Goal: Task Accomplishment & Management: Manage account settings

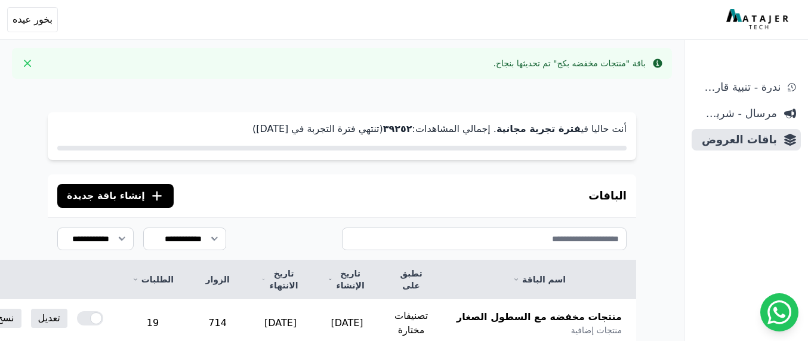
scroll to position [174, 0]
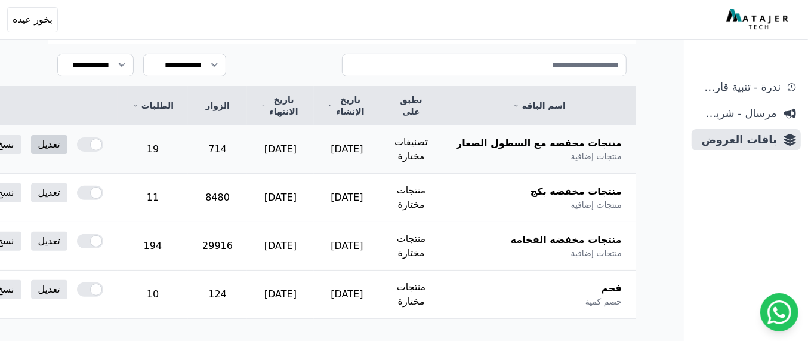
click at [67, 144] on link "تعديل" at bounding box center [49, 144] width 36 height 19
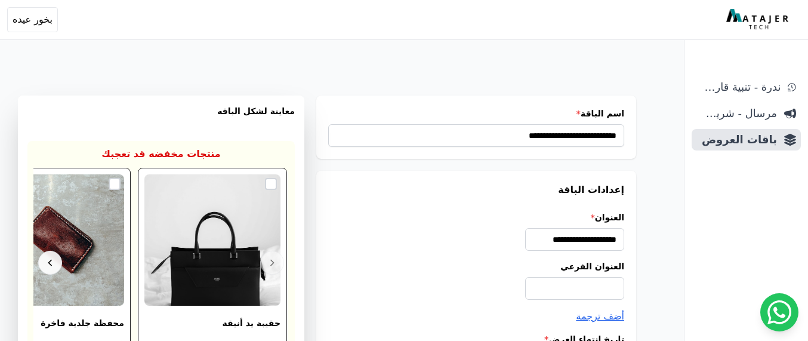
select select "**********"
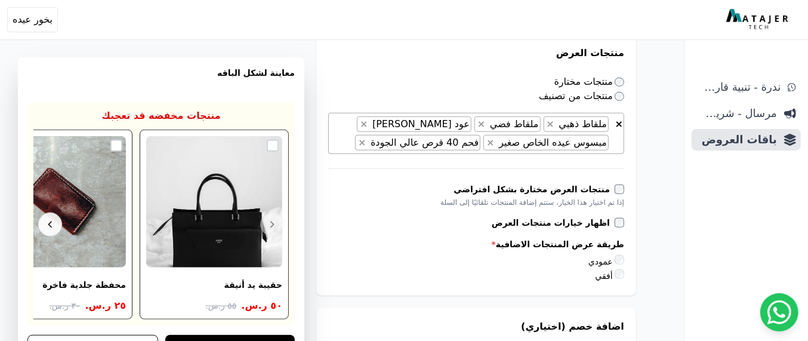
scroll to position [572, 0]
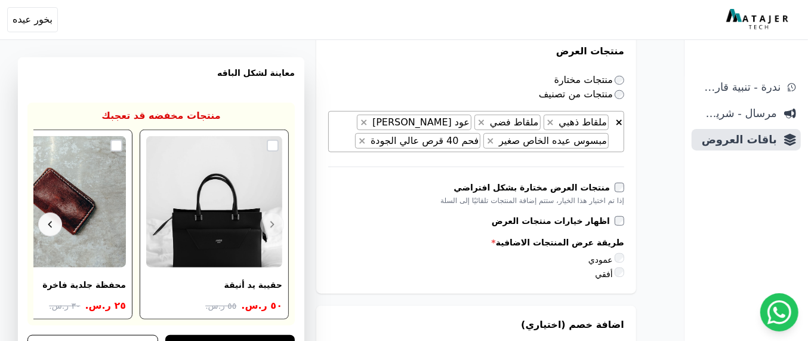
click at [347, 140] on span "× × ملقاط ذهبي × ملقاط فضي × عود تايقر محسن فيتنامي × مبسوس عيده الخاص صغير × ف…" at bounding box center [476, 131] width 296 height 41
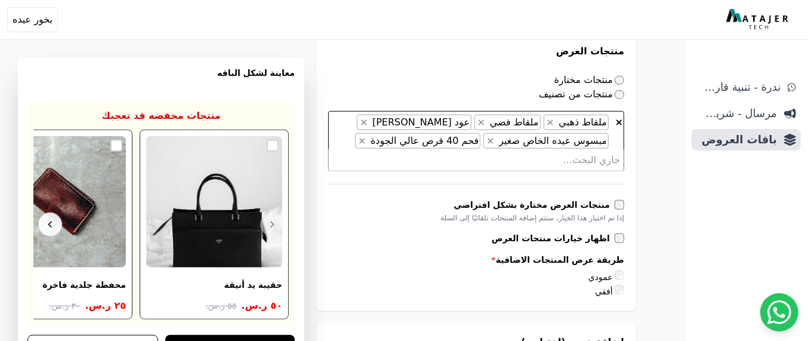
scroll to position [86, 0]
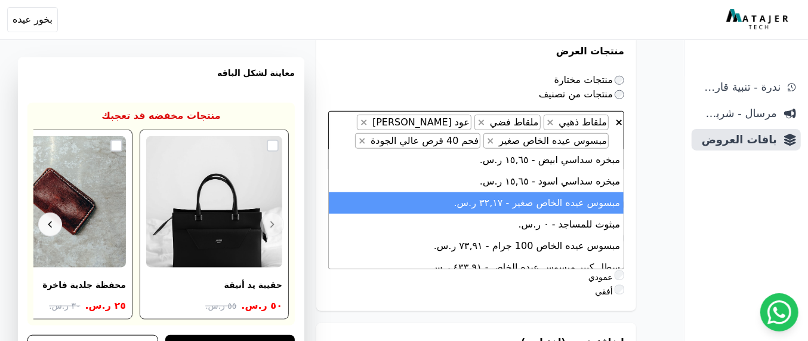
type textarea "*"
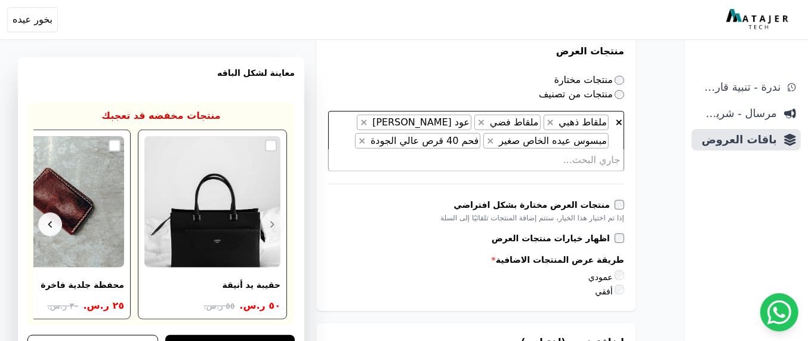
scroll to position [0, -1]
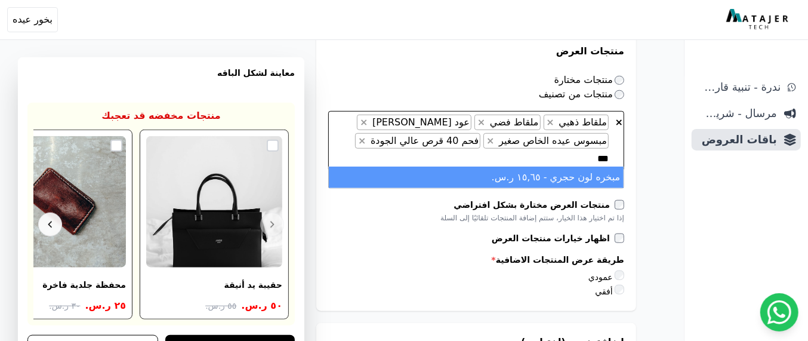
type textarea "***"
click at [488, 171] on li "مبخره لون حجري - ١٥,٦٥ ر.س." at bounding box center [476, 176] width 295 height 21
click at [649, 184] on div "**********" at bounding box center [342, 244] width 684 height 1536
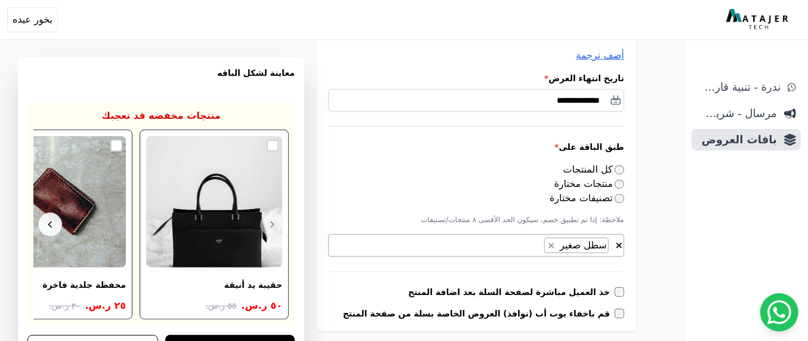
scroll to position [1258, 0]
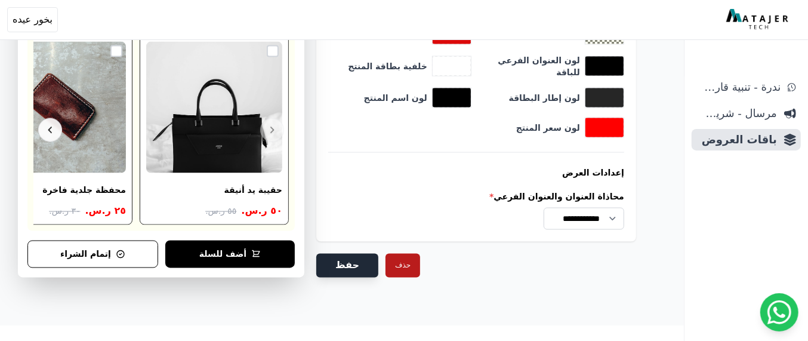
click at [332, 263] on button "حفظ" at bounding box center [347, 266] width 62 height 24
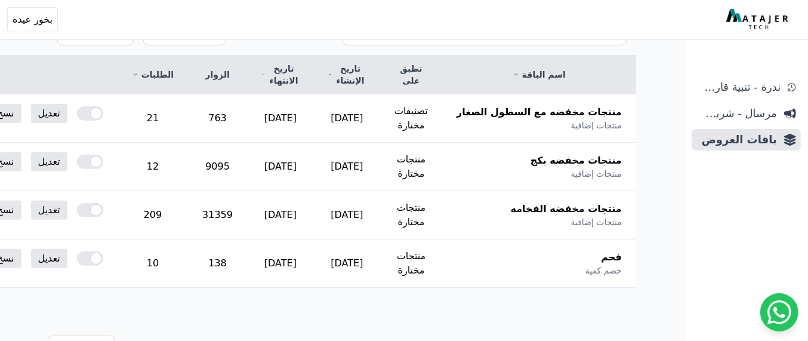
scroll to position [211, 0]
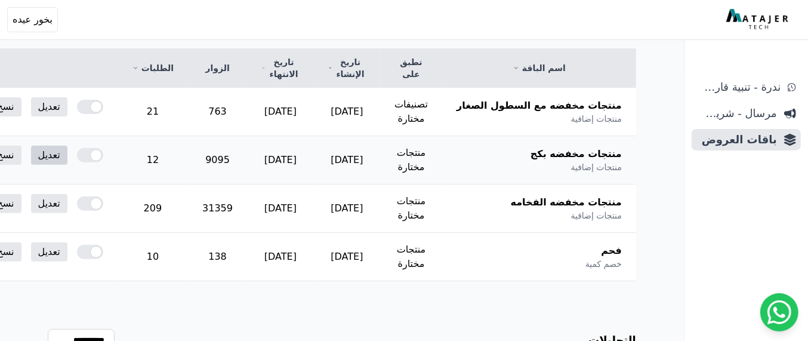
click at [67, 156] on link "تعديل" at bounding box center [49, 155] width 36 height 19
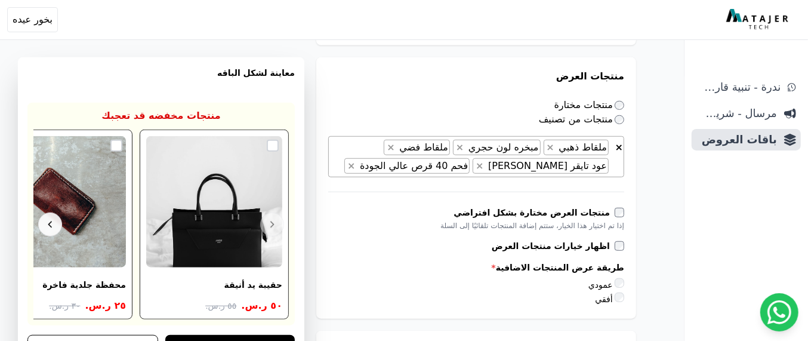
scroll to position [1240, 0]
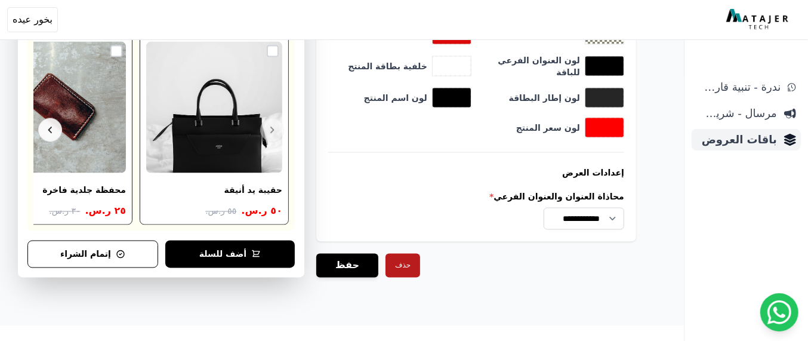
click at [780, 144] on link "باقات العروض" at bounding box center [746, 139] width 109 height 21
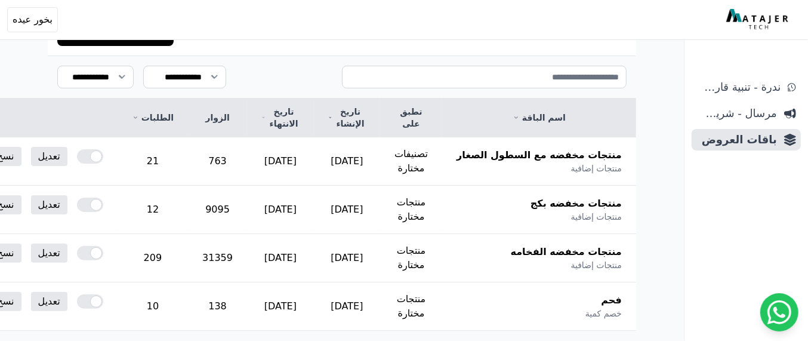
scroll to position [149, 0]
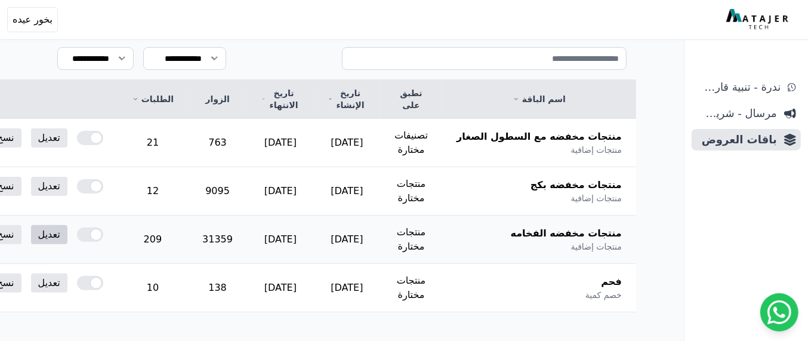
click at [67, 236] on link "تعديل" at bounding box center [49, 234] width 36 height 19
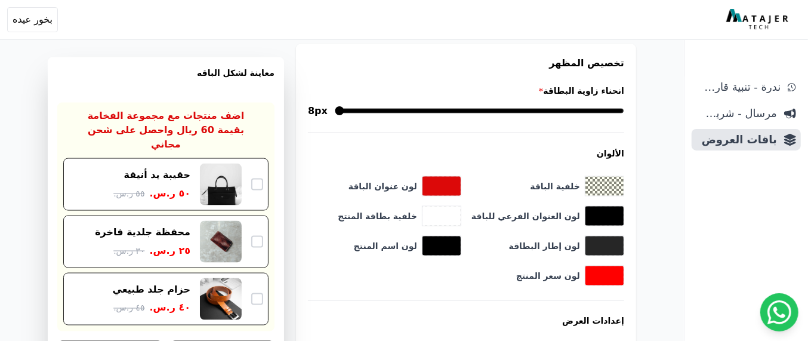
scroll to position [1258, 0]
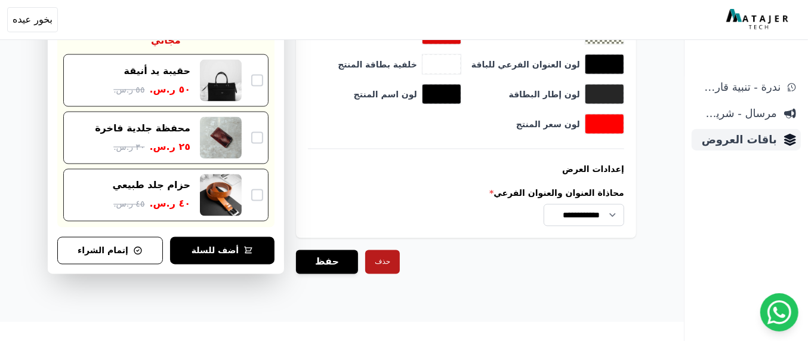
click at [751, 137] on span "باقات العروض" at bounding box center [736, 139] width 81 height 17
